Goal: Information Seeking & Learning: Learn about a topic

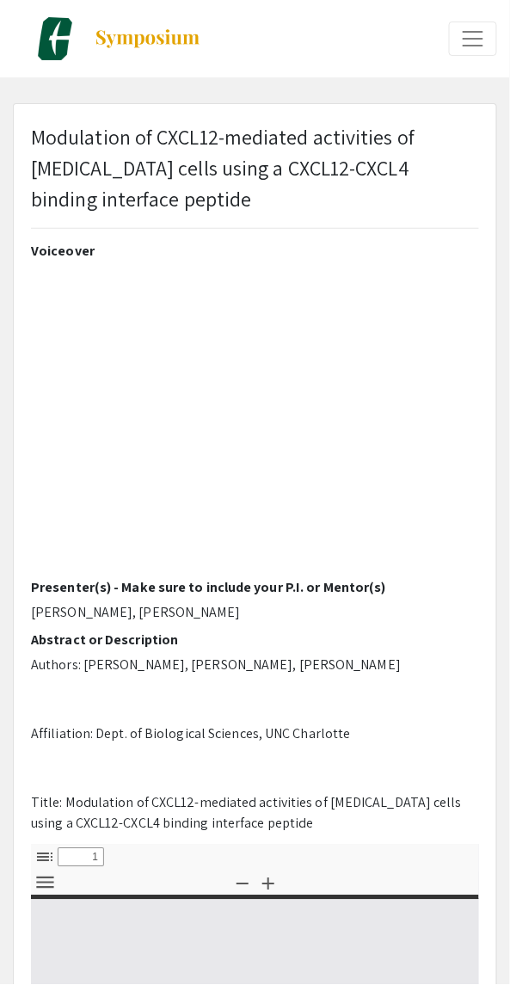
select select "custom"
type input "0"
select select "custom"
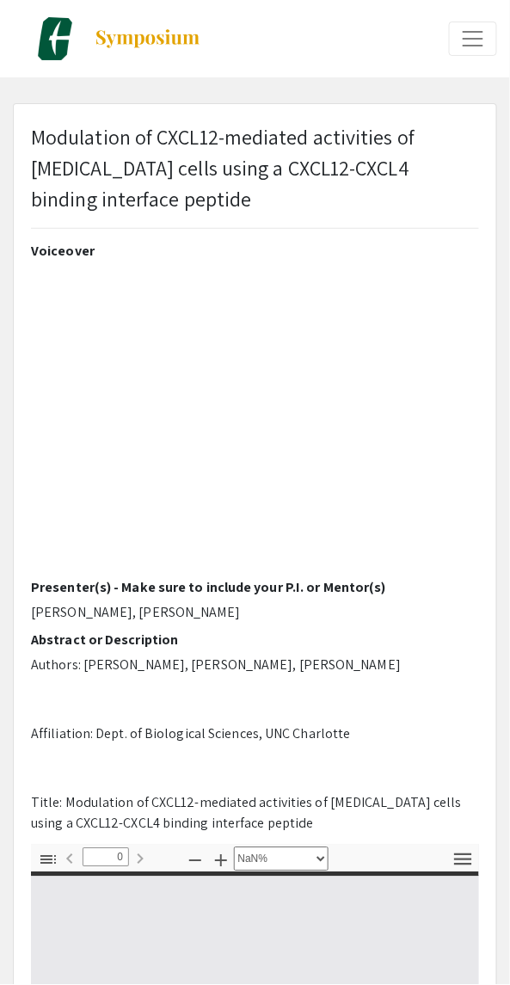
type input "1"
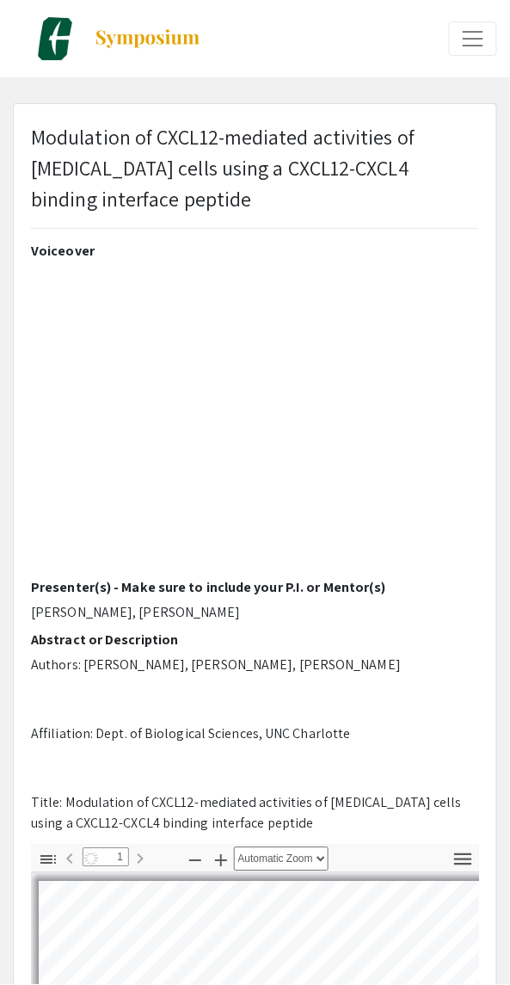
select select "auto"
click at [485, 40] on span "Expand or Collapse Menu" at bounding box center [473, 39] width 26 height 26
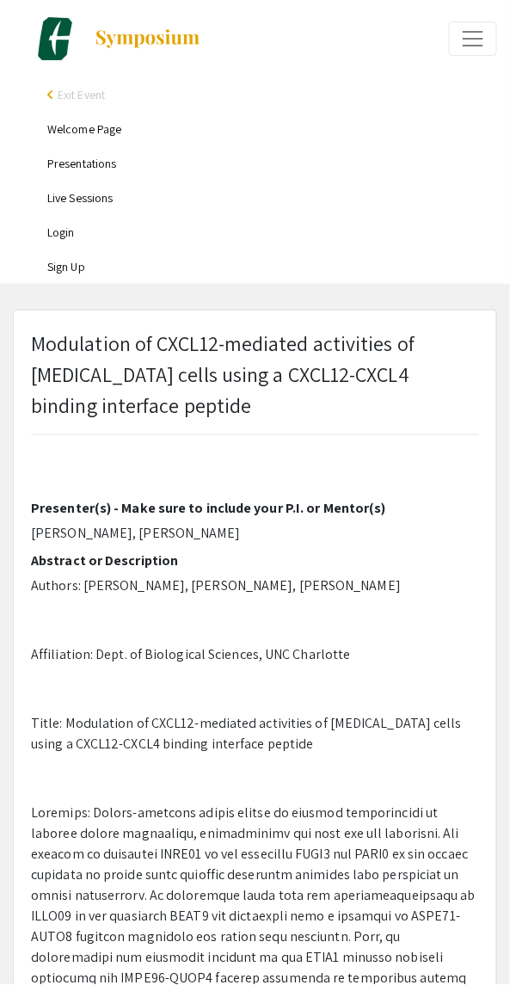
scroll to position [286, 0]
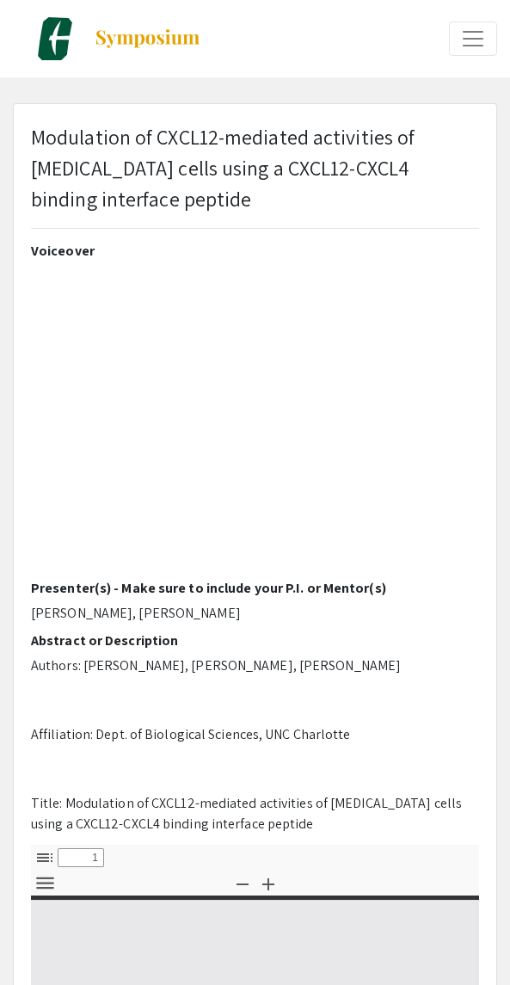
select select "custom"
type input "0"
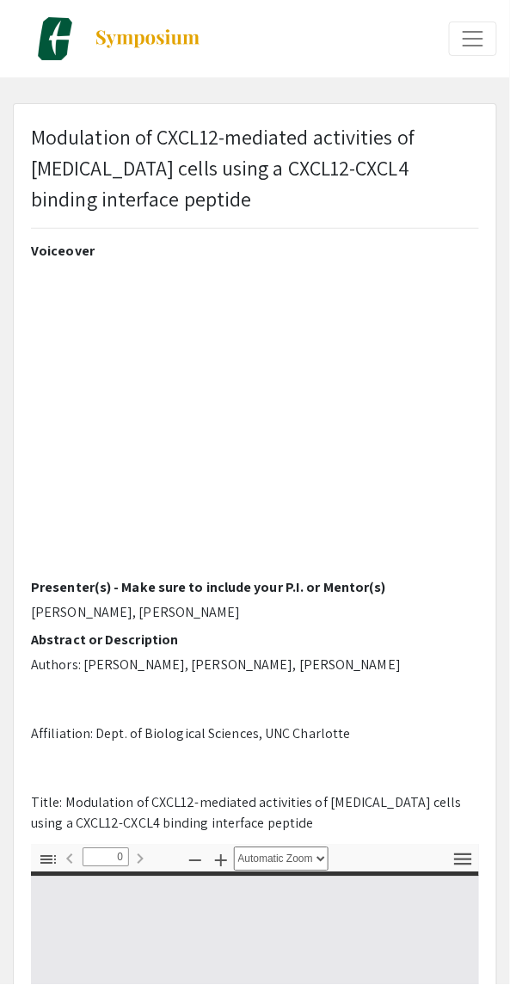
select select "custom"
click at [487, 41] on button "Expand or Collapse Menu" at bounding box center [473, 39] width 48 height 34
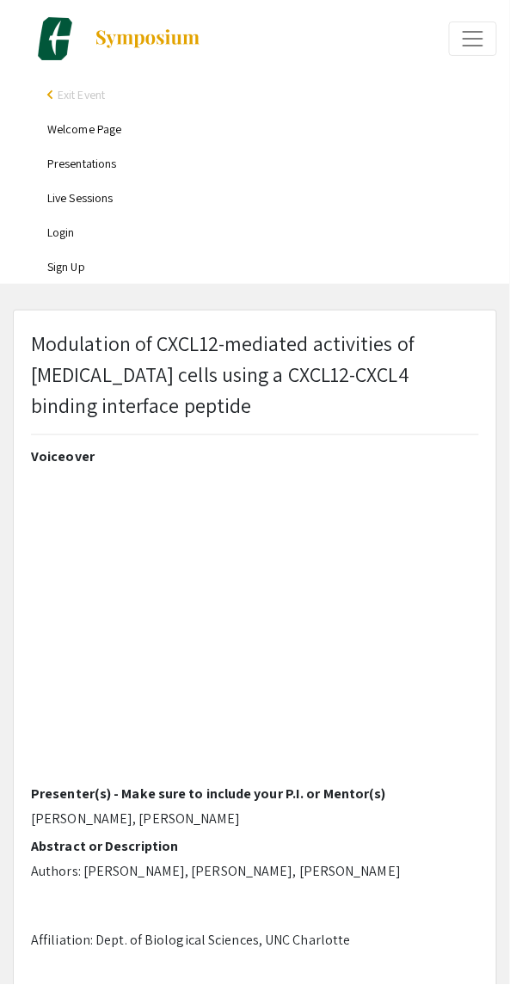
type input "1"
click at [473, 40] on span "Expand or Collapse Menu" at bounding box center [473, 39] width 26 height 26
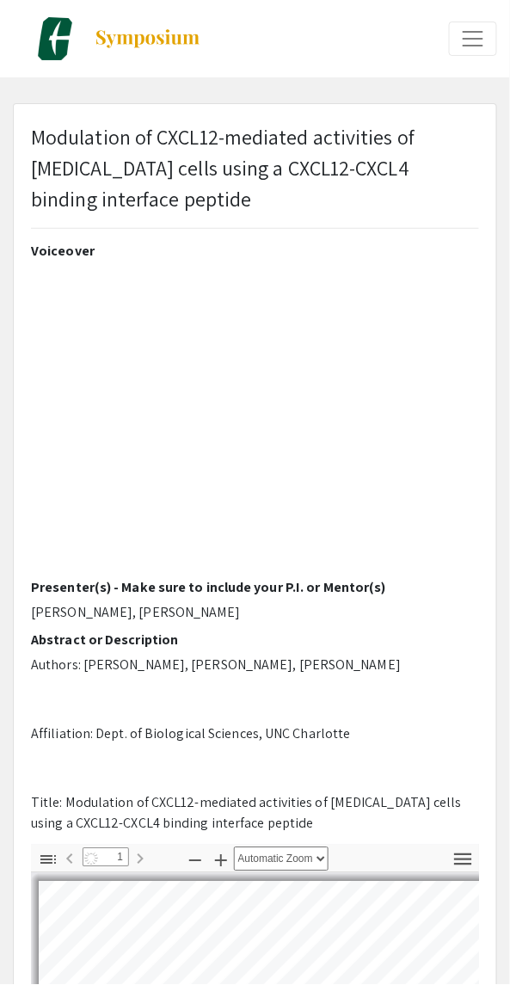
click at [473, 40] on span "Expand or Collapse Menu" at bounding box center [473, 39] width 26 height 26
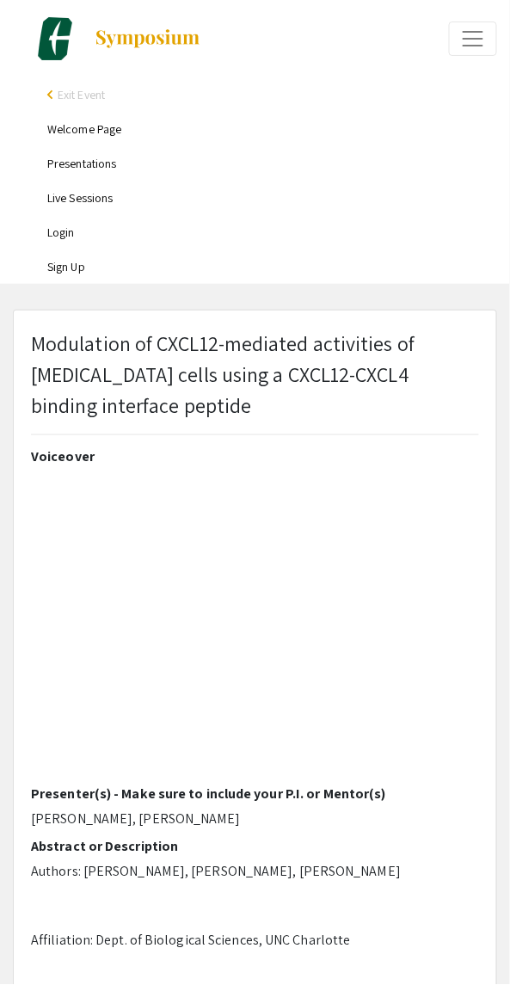
select select "auto"
